Goal: Use online tool/utility: Utilize a website feature to perform a specific function

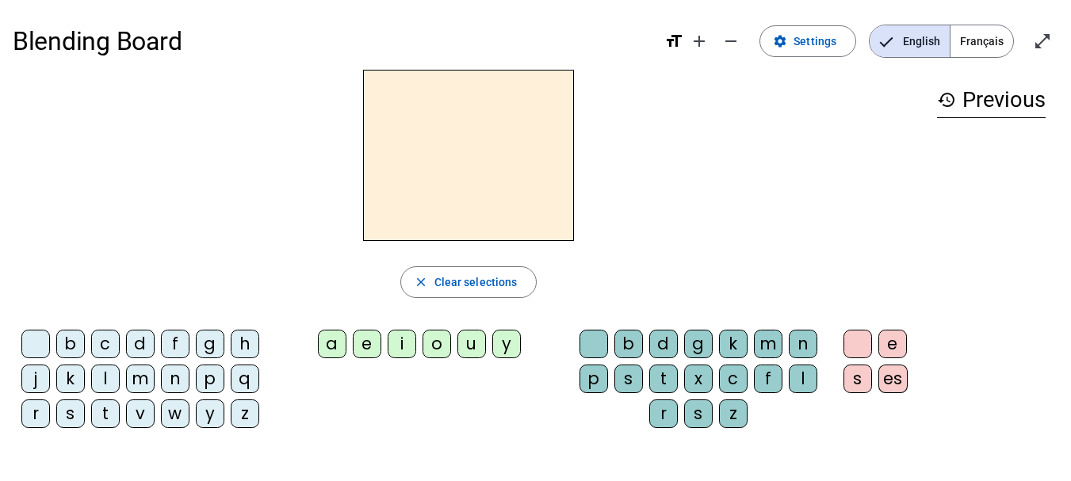
click at [110, 339] on div "c" at bounding box center [105, 344] width 29 height 29
click at [431, 349] on div "o" at bounding box center [437, 344] width 29 height 29
click at [795, 344] on div "n" at bounding box center [803, 344] width 29 height 29
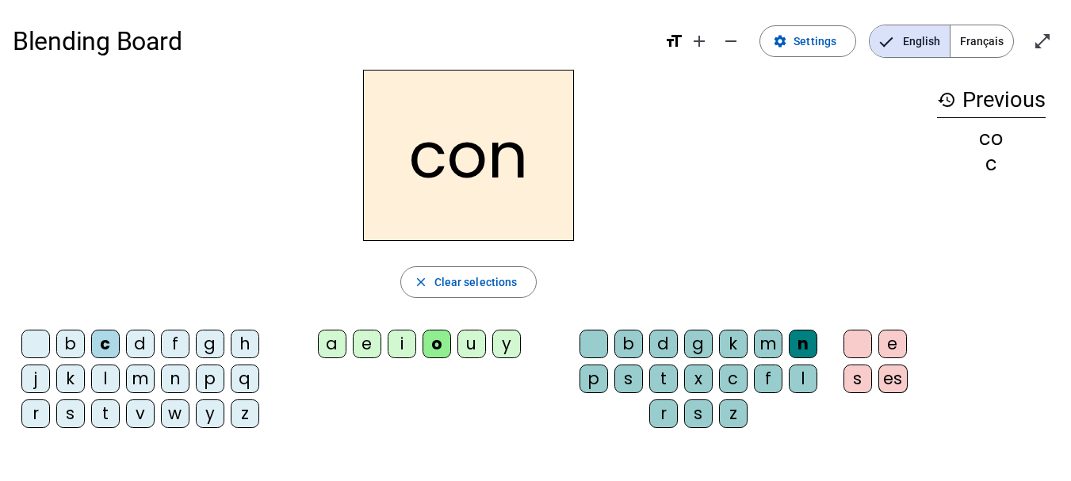
click at [135, 342] on div "d" at bounding box center [140, 344] width 29 height 29
click at [100, 343] on div "c" at bounding box center [105, 344] width 29 height 29
click at [664, 342] on div "d" at bounding box center [663, 344] width 29 height 29
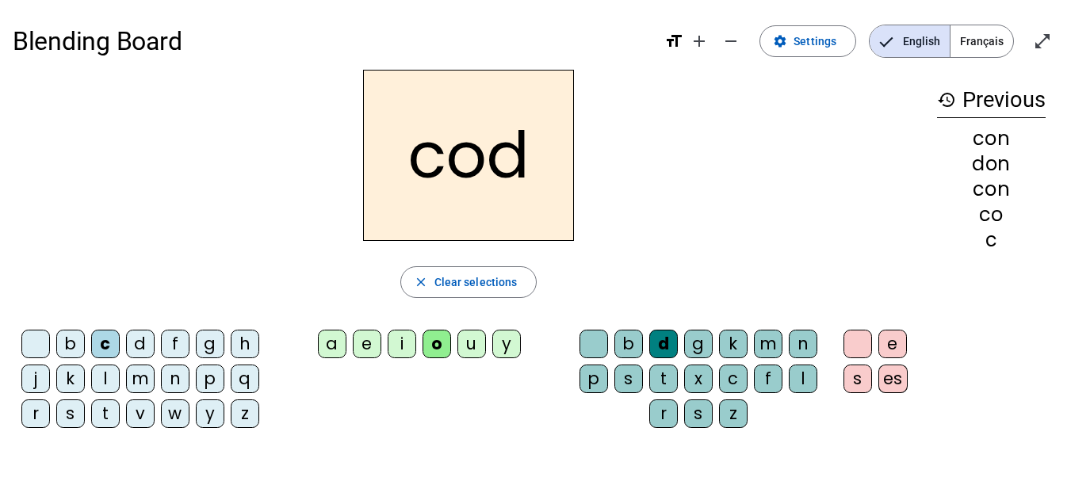
click at [333, 339] on div "a" at bounding box center [332, 344] width 29 height 29
click at [797, 339] on div "n" at bounding box center [803, 344] width 29 height 29
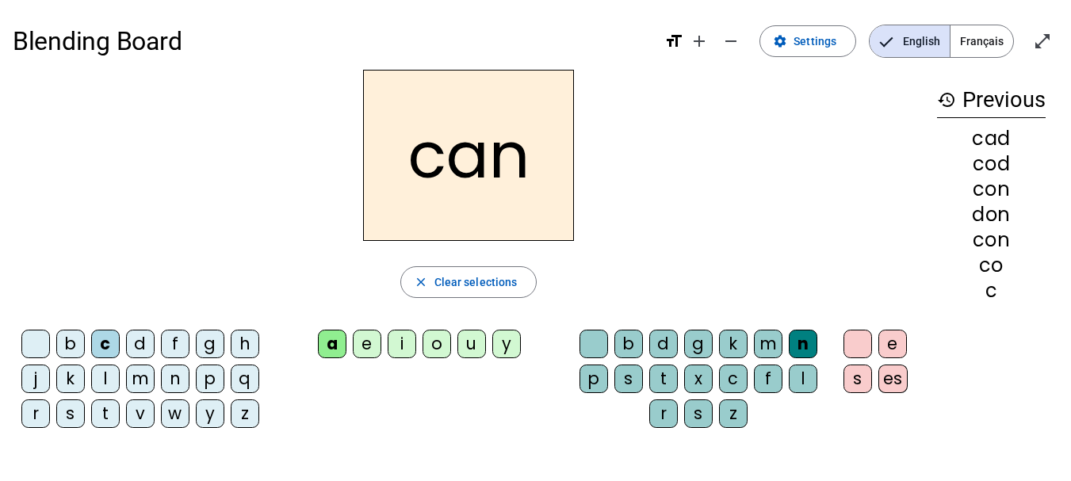
click at [763, 337] on div "m" at bounding box center [768, 344] width 29 height 29
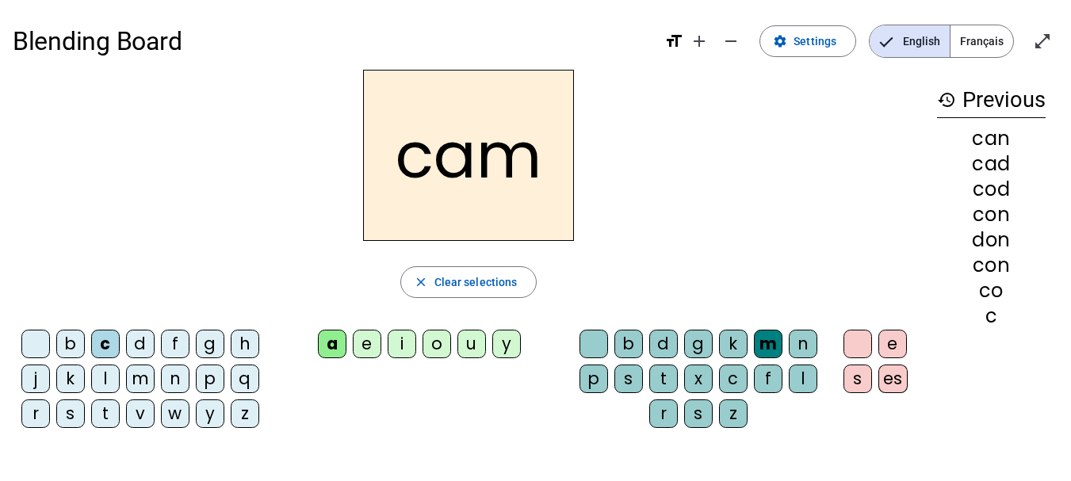
click at [100, 415] on div "t" at bounding box center [105, 414] width 29 height 29
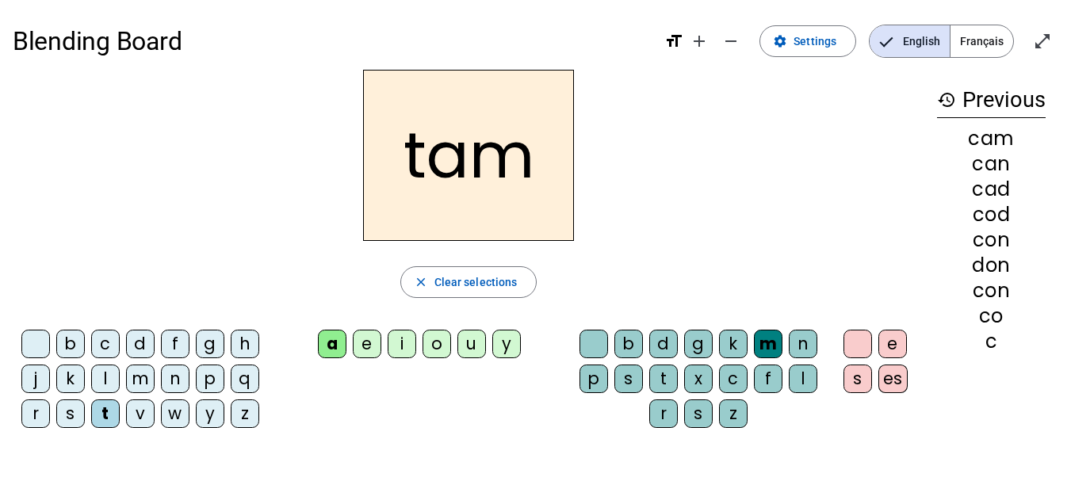
click at [75, 407] on div "s" at bounding box center [70, 414] width 29 height 29
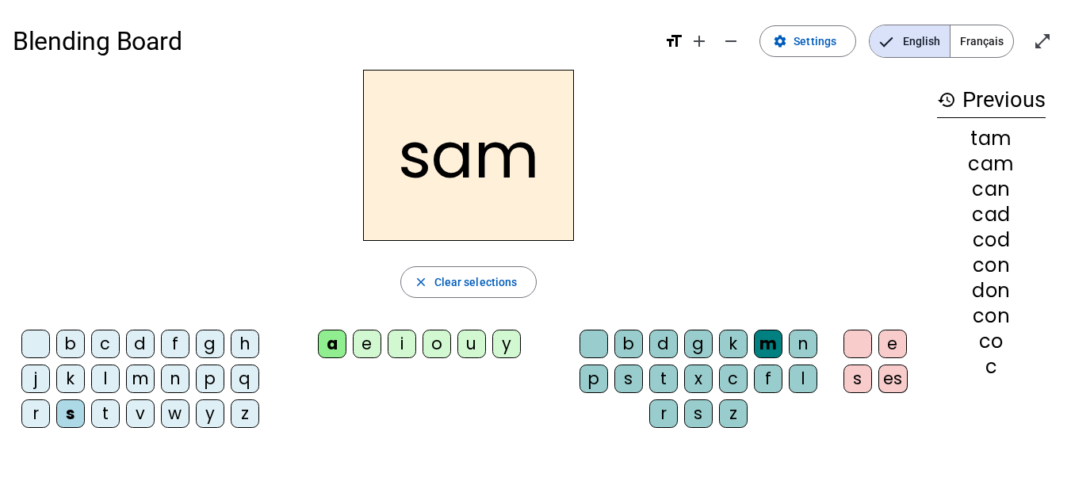
click at [404, 350] on div "i" at bounding box center [402, 344] width 29 height 29
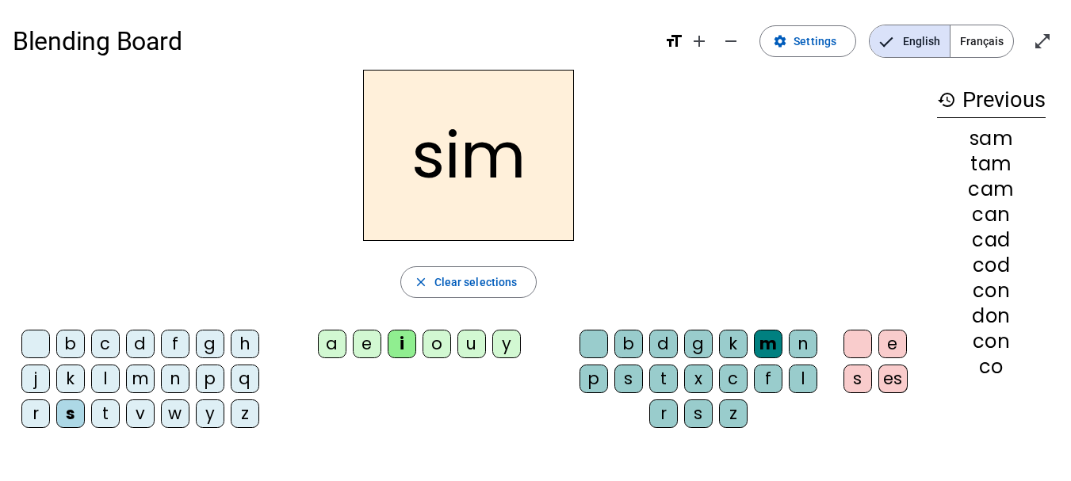
click at [106, 400] on div "t" at bounding box center [105, 414] width 29 height 29
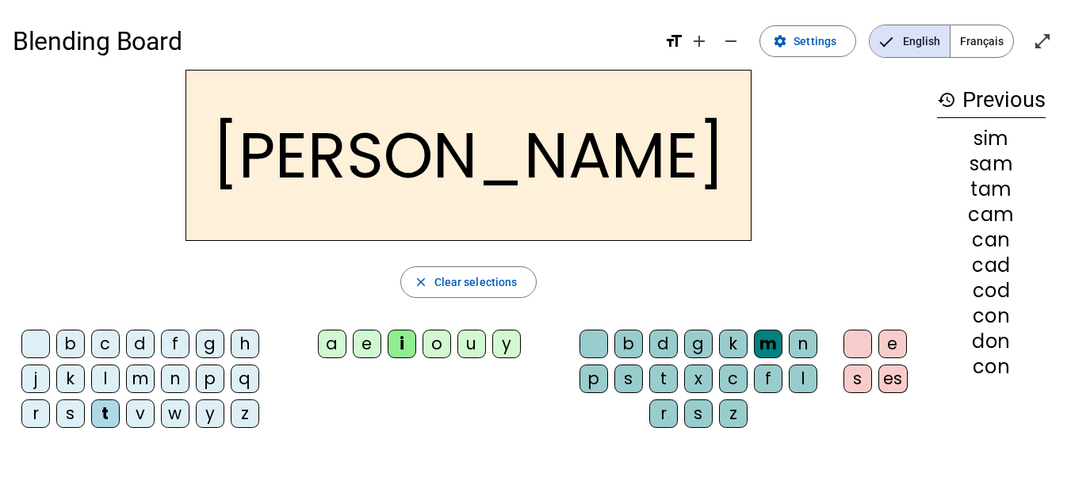
click at [442, 353] on div "o" at bounding box center [437, 344] width 29 height 29
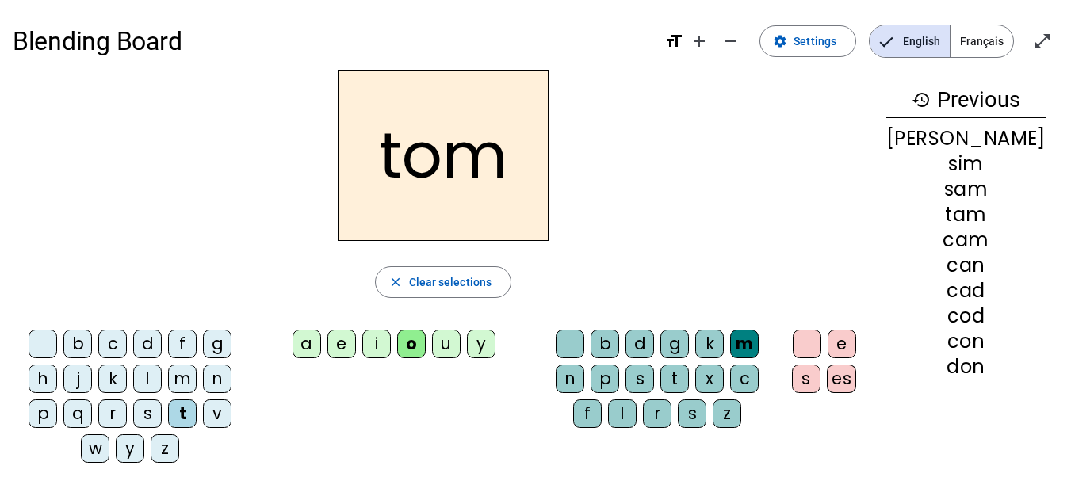
click at [595, 377] on div "p" at bounding box center [605, 379] width 29 height 29
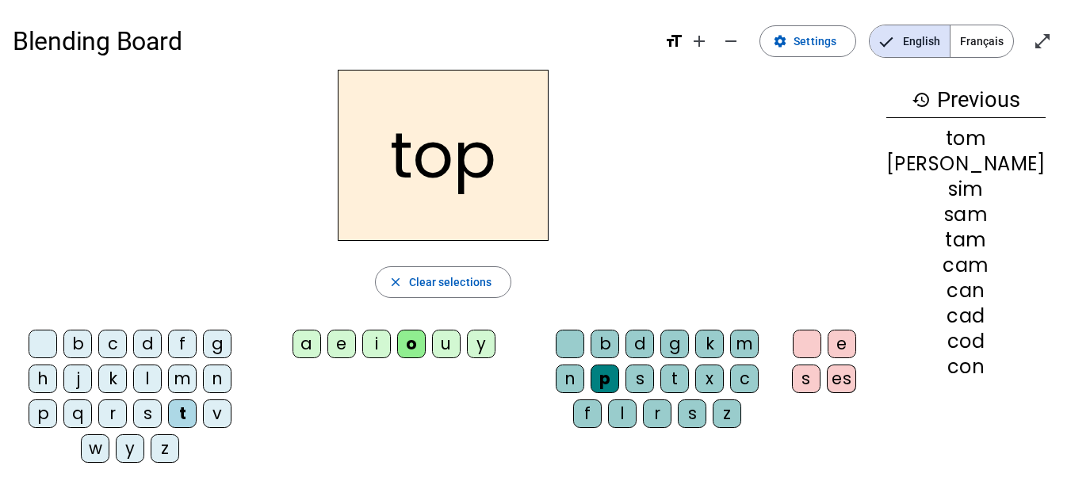
click at [108, 341] on div "c" at bounding box center [112, 344] width 29 height 29
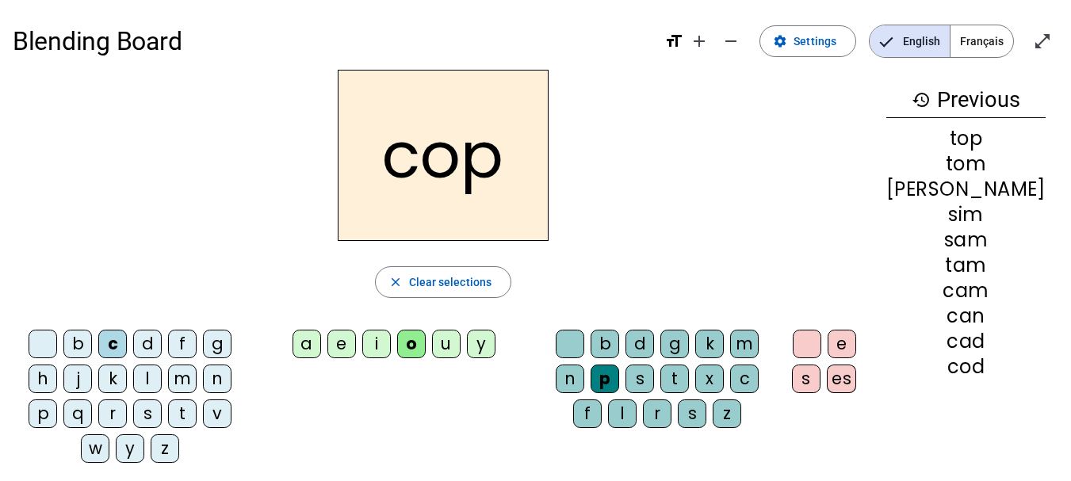
click at [321, 343] on div "a" at bounding box center [307, 344] width 29 height 29
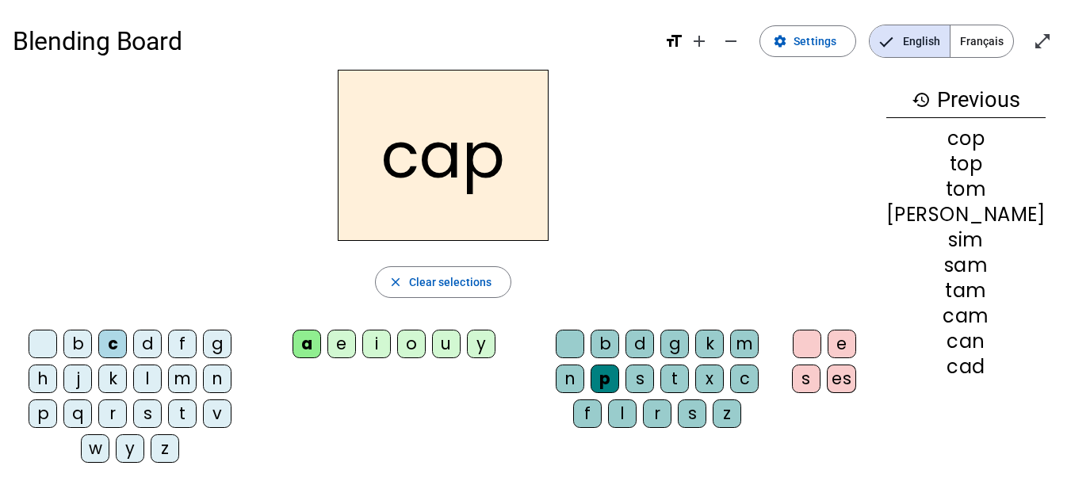
click at [662, 376] on div "t" at bounding box center [674, 379] width 29 height 29
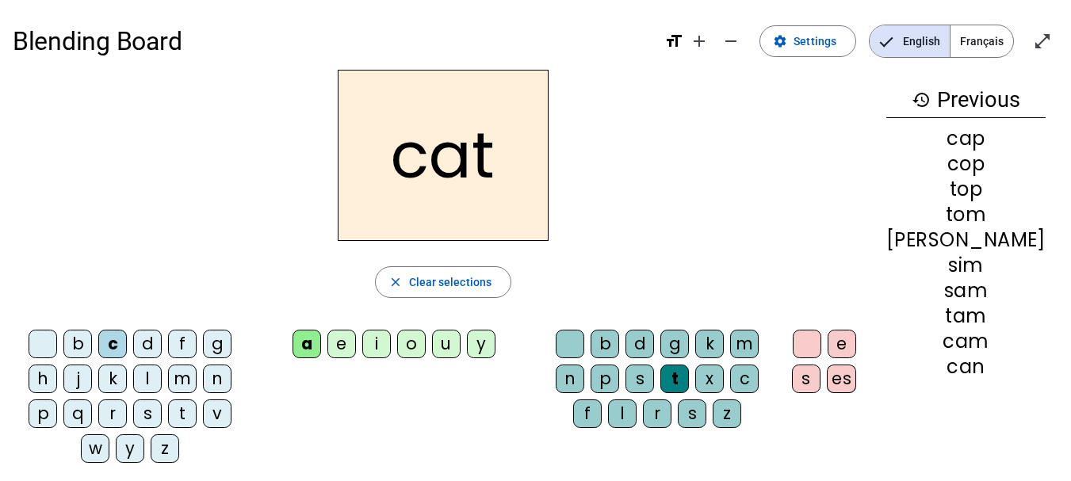
click at [426, 346] on div "o" at bounding box center [411, 344] width 29 height 29
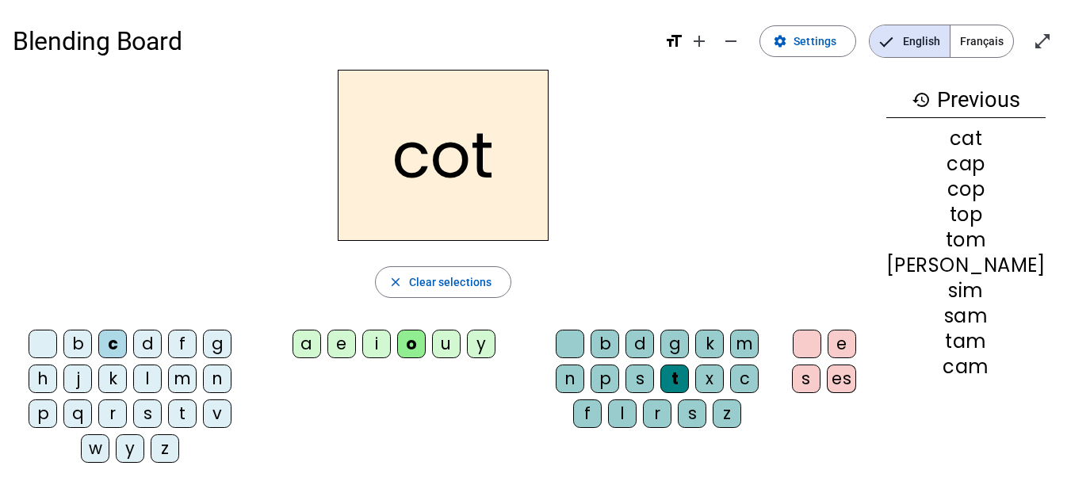
click at [657, 195] on div "cot" at bounding box center [443, 155] width 861 height 171
